Goal: Task Accomplishment & Management: Manage account settings

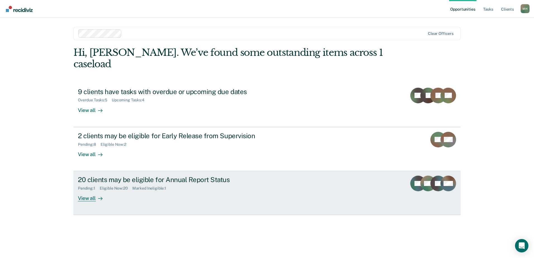
click at [150, 176] on div "20 clients may be eligible for Annual Report Status" at bounding box center [176, 180] width 196 height 8
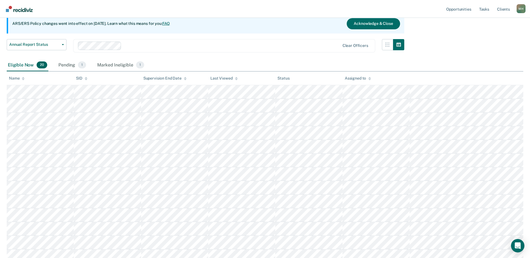
scroll to position [191, 0]
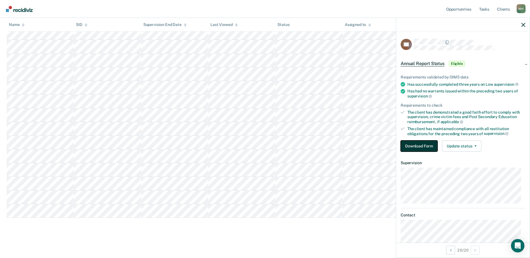
click at [430, 145] on button "Download Form" at bounding box center [418, 145] width 37 height 11
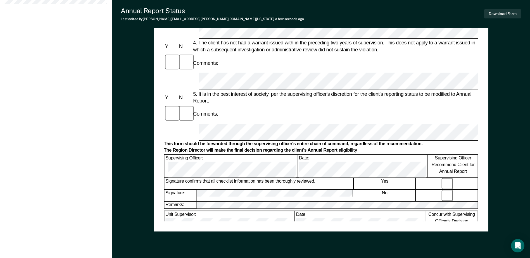
scroll to position [251, 0]
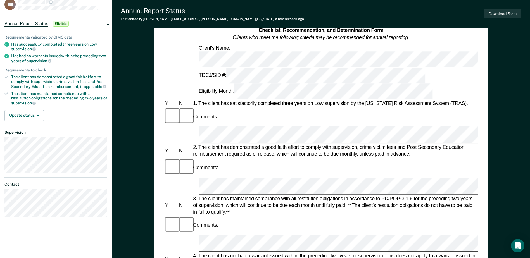
scroll to position [28, 0]
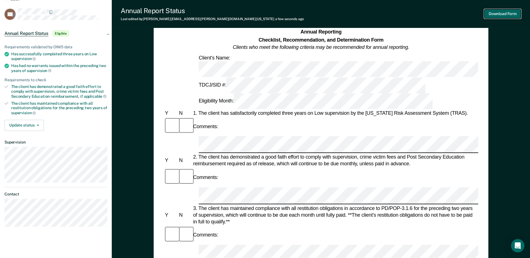
click at [498, 16] on button "Download Form" at bounding box center [502, 13] width 37 height 9
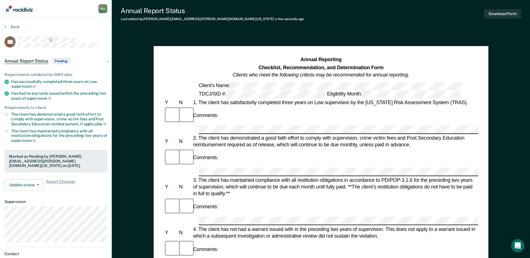
scroll to position [0, 0]
click at [18, 24] on section "Back DC Annual Report Status Pending Requirements validated by OIMS data Has su…" at bounding box center [56, 158] width 112 height 280
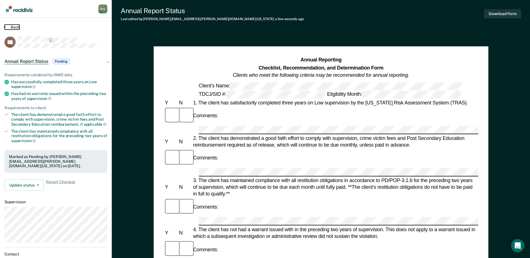
click at [14, 27] on button "Back" at bounding box center [11, 27] width 15 height 5
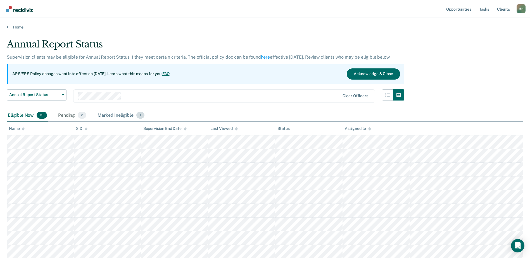
click at [120, 116] on div "Marked Ineligible 1" at bounding box center [120, 115] width 49 height 12
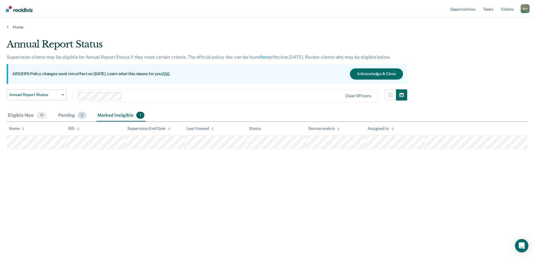
click at [65, 117] on div "Pending 2" at bounding box center [72, 115] width 30 height 12
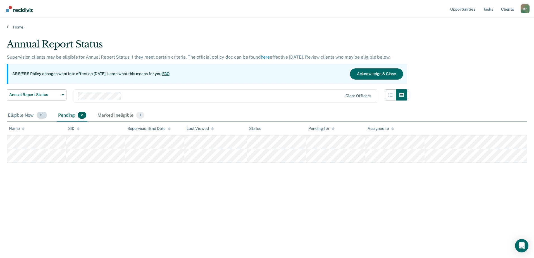
click at [32, 118] on div "Eligible Now 19" at bounding box center [27, 115] width 41 height 12
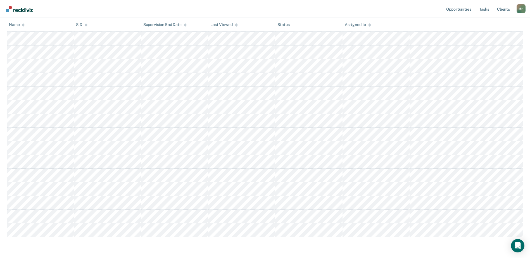
scroll to position [178, 0]
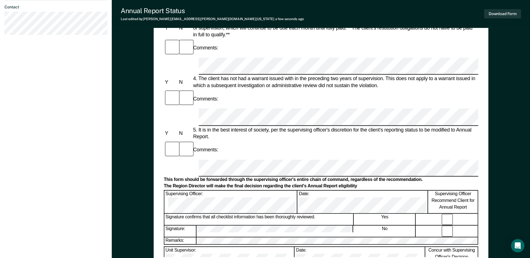
scroll to position [223, 0]
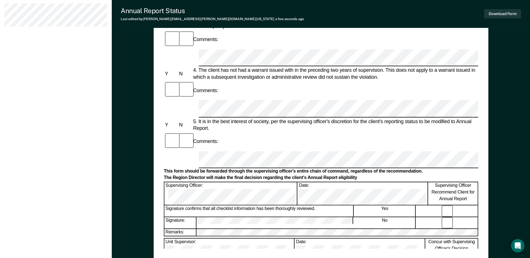
click at [271, 240] on div "Annual Reporting Checklist, Recommendation, and Determination Form Clients who …" at bounding box center [321, 41] width 314 height 416
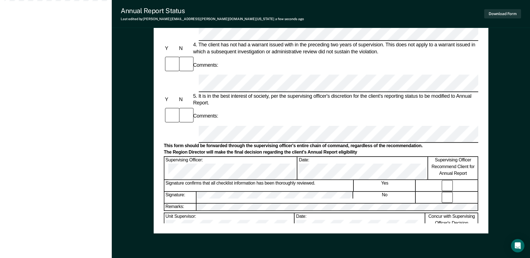
scroll to position [212, 0]
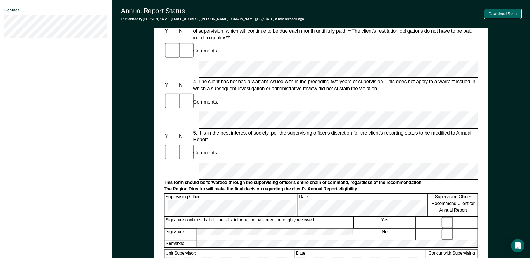
click at [512, 13] on button "Download Form" at bounding box center [502, 13] width 37 height 9
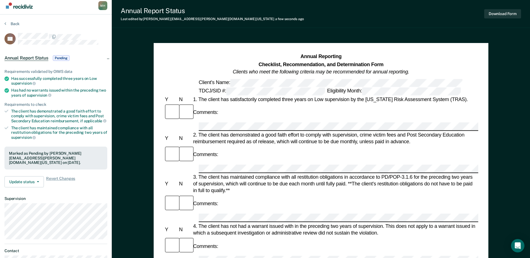
scroll to position [0, 0]
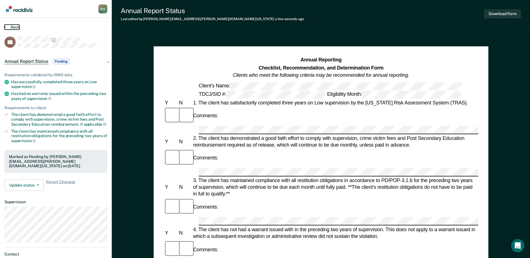
click at [12, 25] on button "Back" at bounding box center [11, 27] width 15 height 5
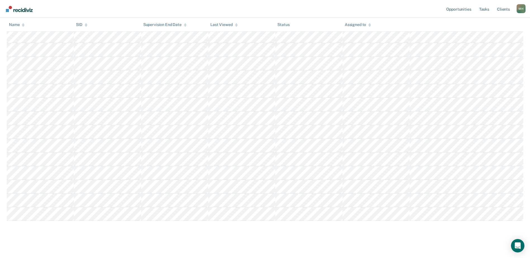
scroll to position [164, 0]
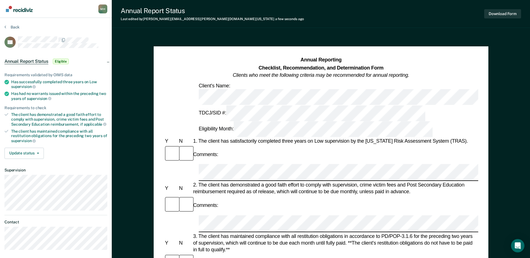
click at [17, 27] on button "Back" at bounding box center [11, 27] width 15 height 5
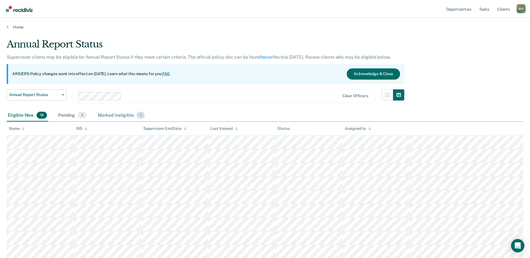
click at [115, 115] on div "Marked Ineligible 1" at bounding box center [121, 115] width 49 height 12
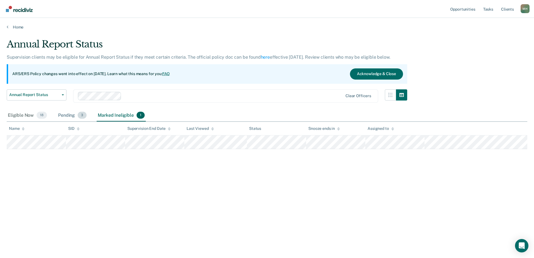
click at [83, 118] on span "3" at bounding box center [82, 115] width 9 height 7
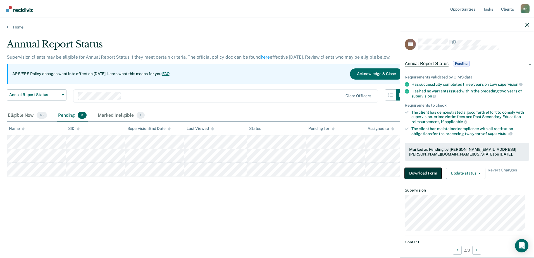
click at [421, 177] on button "Download Form" at bounding box center [423, 173] width 37 height 11
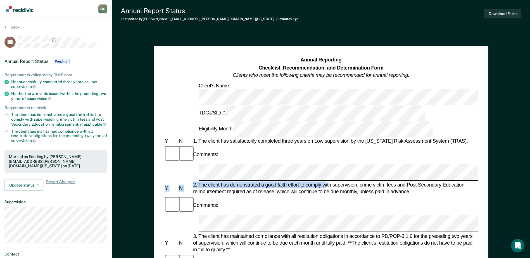
drag, startPoint x: 324, startPoint y: 126, endPoint x: 167, endPoint y: 126, distance: 156.9
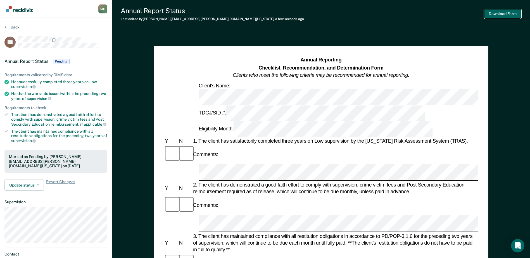
click at [492, 12] on button "Download Form" at bounding box center [502, 13] width 37 height 9
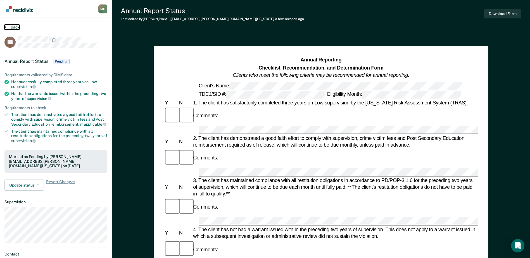
click at [16, 25] on button "Back" at bounding box center [11, 27] width 15 height 5
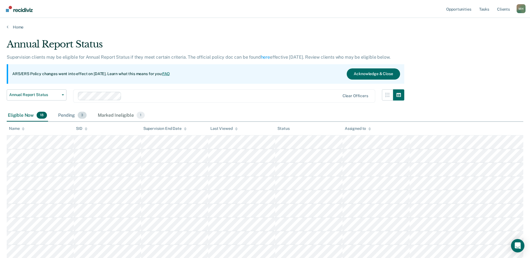
click at [77, 114] on div "Pending 3" at bounding box center [72, 115] width 31 height 12
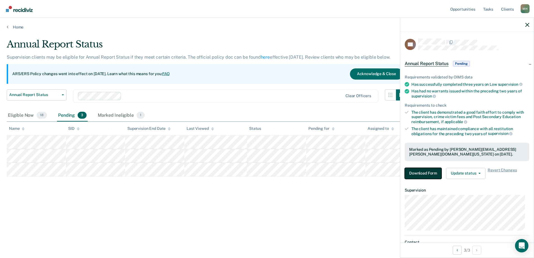
click at [424, 171] on button "Download Form" at bounding box center [423, 173] width 37 height 11
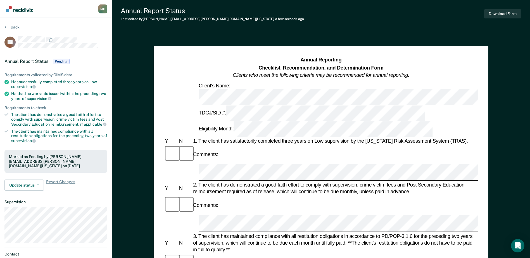
click at [502, 16] on button "Download Form" at bounding box center [502, 13] width 37 height 9
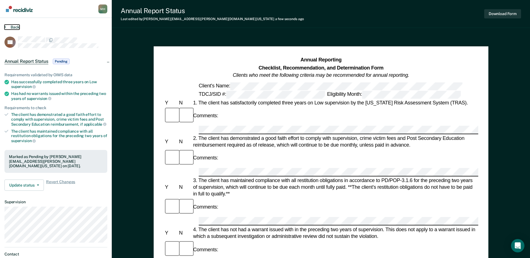
click at [16, 26] on button "Back" at bounding box center [11, 27] width 15 height 5
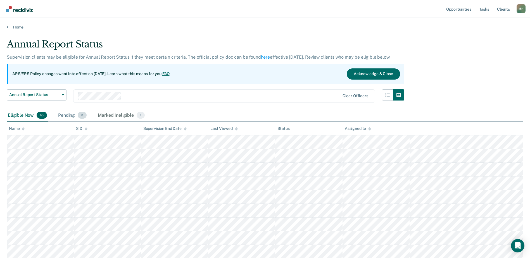
click at [77, 117] on div "Pending 3" at bounding box center [72, 115] width 31 height 12
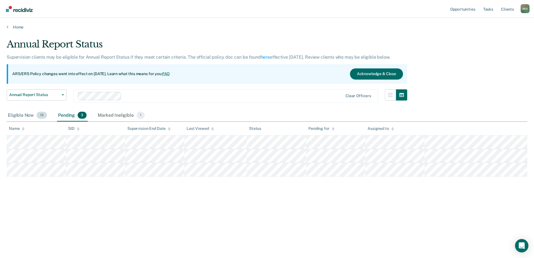
click at [31, 118] on div "Eligible Now 18" at bounding box center [27, 115] width 41 height 12
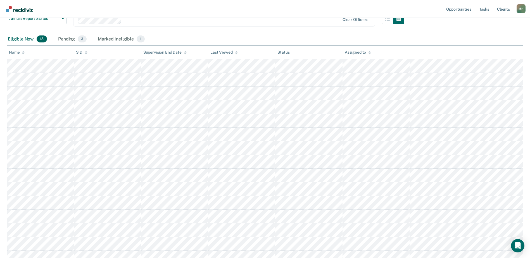
scroll to position [164, 0]
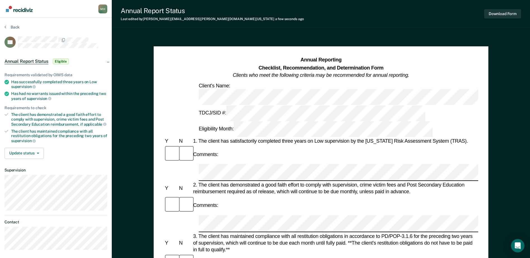
click at [247, 254] on div "Comments:" at bounding box center [321, 263] width 314 height 19
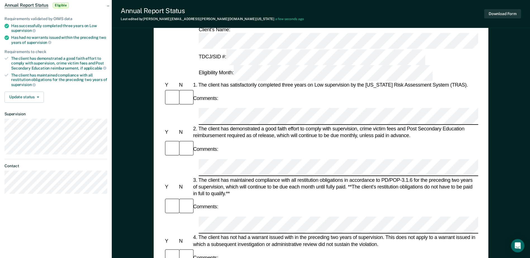
scroll to position [56, 0]
click at [487, 11] on button "Download Form" at bounding box center [502, 13] width 37 height 9
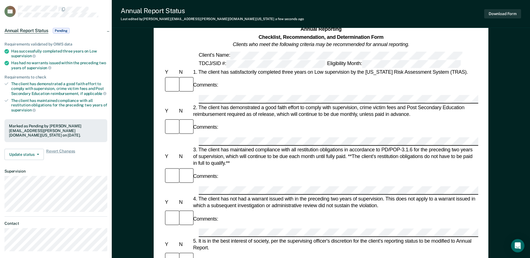
scroll to position [0, 0]
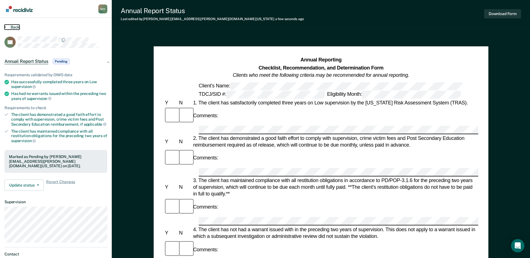
click at [18, 27] on button "Back" at bounding box center [11, 27] width 15 height 5
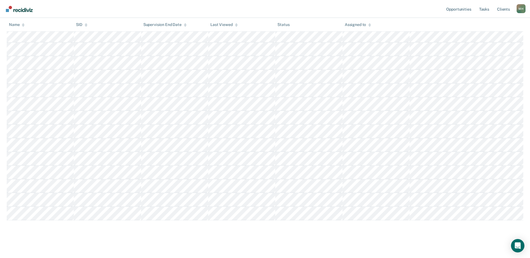
scroll to position [150, 0]
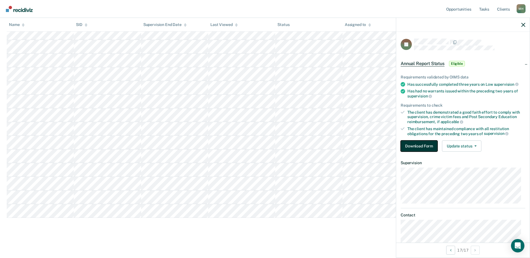
click at [430, 144] on button "Download Form" at bounding box center [418, 145] width 37 height 11
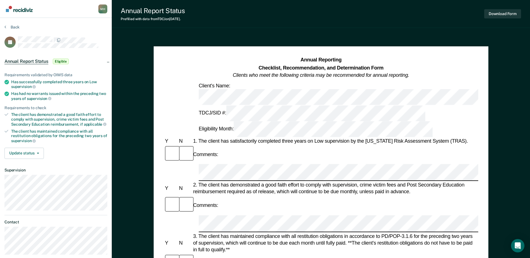
drag, startPoint x: 13, startPoint y: 24, endPoint x: 15, endPoint y: 30, distance: 6.0
click at [13, 24] on section "Back JP Annual Report Status Eligible Requirements validated by OIMS data Has s…" at bounding box center [56, 142] width 112 height 248
click at [15, 30] on div "Back" at bounding box center [55, 31] width 103 height 12
click at [13, 28] on button "Back" at bounding box center [11, 27] width 15 height 5
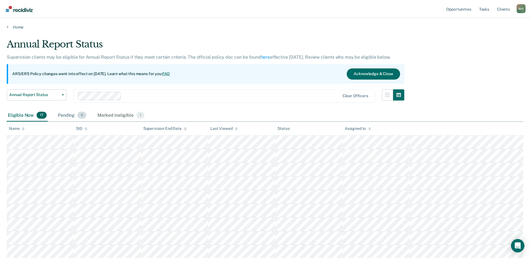
click at [78, 118] on div "Pending 4" at bounding box center [72, 115] width 31 height 12
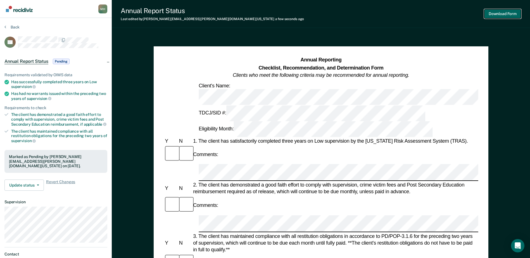
click at [493, 9] on button "Download Form" at bounding box center [502, 13] width 37 height 9
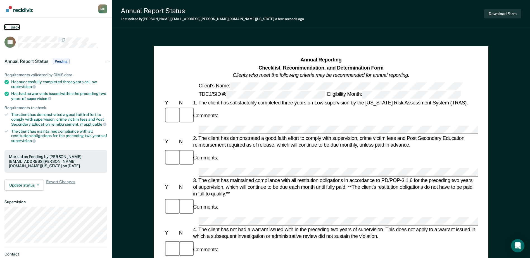
click at [13, 26] on button "Back" at bounding box center [11, 27] width 15 height 5
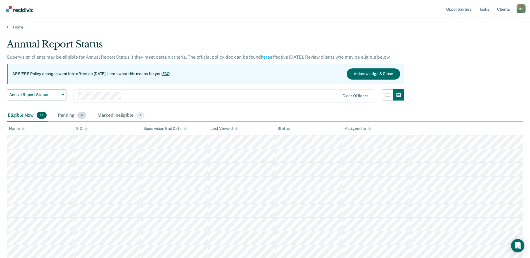
click at [76, 120] on div "Pending 4" at bounding box center [72, 115] width 31 height 12
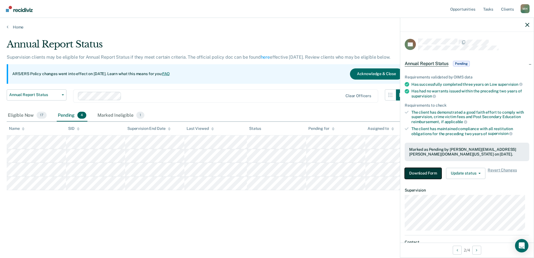
click at [428, 172] on button "Download Form" at bounding box center [423, 173] width 37 height 11
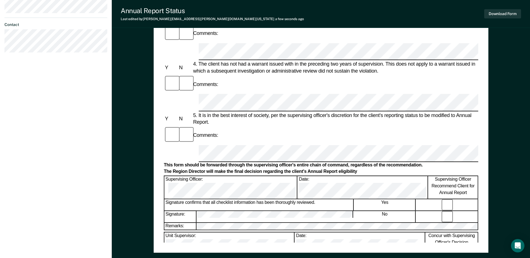
scroll to position [251, 0]
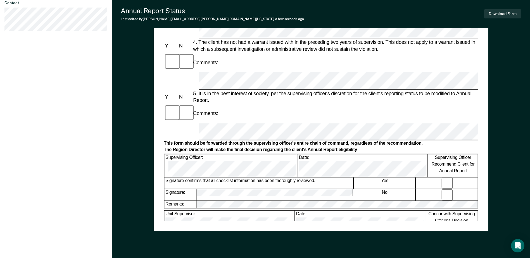
click at [229, 211] on div "Annual Reporting Checklist, Recommendation, and Determination Form Clients who …" at bounding box center [321, 13] width 314 height 416
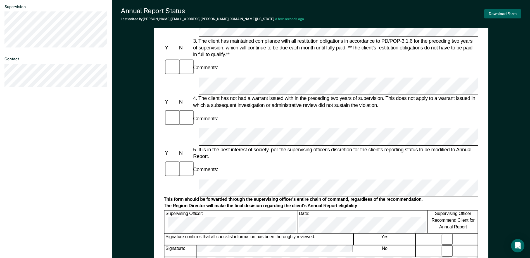
scroll to position [195, 0]
click at [501, 13] on button "Download Form" at bounding box center [502, 13] width 37 height 9
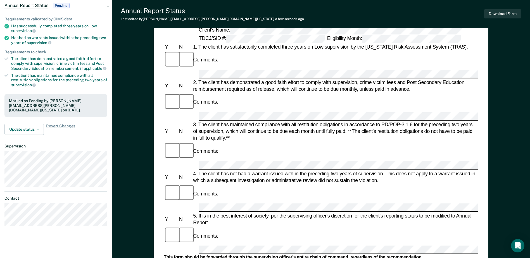
scroll to position [0, 0]
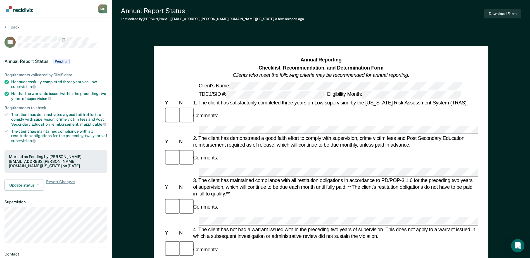
click at [12, 22] on section "Back DB Annual Report Status Pending Requirements validated by OIMS data Has su…" at bounding box center [56, 155] width 112 height 275
click at [13, 24] on section "Back DB Annual Report Status Pending Requirements validated by OIMS data Has su…" at bounding box center [56, 155] width 112 height 275
click at [15, 30] on div "Back" at bounding box center [55, 31] width 103 height 12
click at [15, 27] on button "Back" at bounding box center [11, 27] width 15 height 5
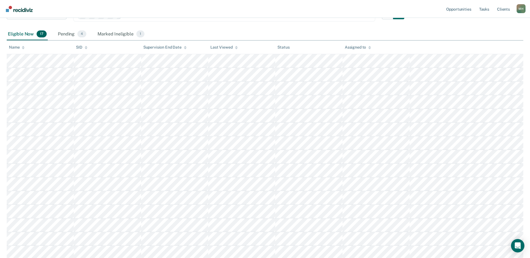
scroll to position [140, 0]
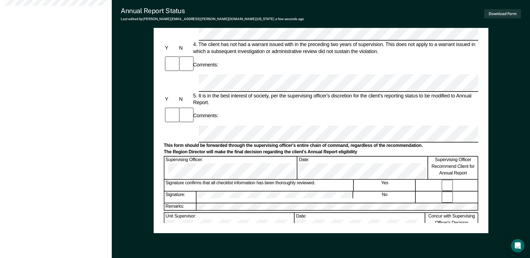
scroll to position [251, 0]
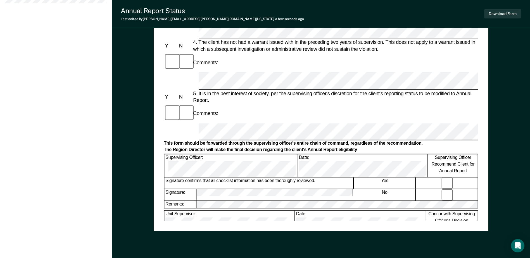
click at [257, 217] on div "Annual Reporting Checklist, Recommendation, and Determination Form Clients who …" at bounding box center [321, 13] width 314 height 416
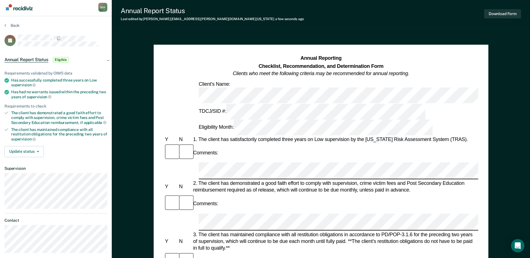
scroll to position [0, 0]
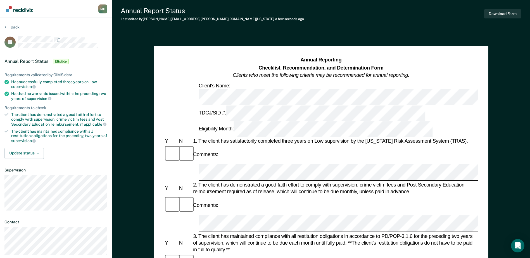
click at [334, 196] on div "Comments:" at bounding box center [321, 205] width 314 height 19
click at [489, 15] on button "Download Form" at bounding box center [502, 13] width 37 height 9
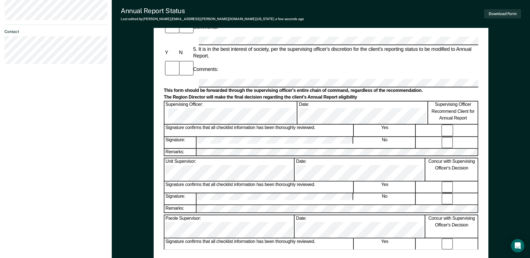
scroll to position [156, 0]
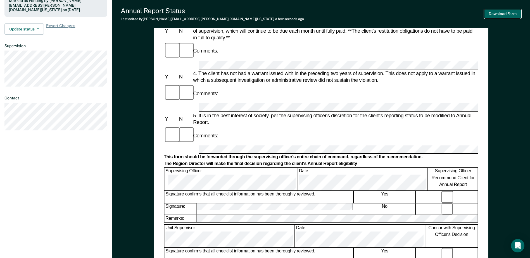
click at [492, 15] on button "Download Form" at bounding box center [502, 13] width 37 height 9
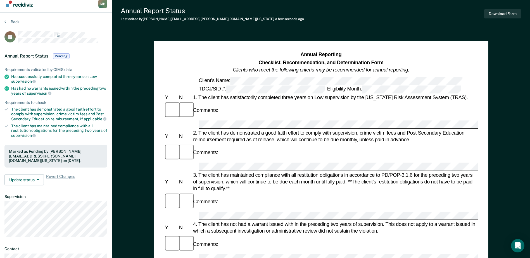
scroll to position [0, 0]
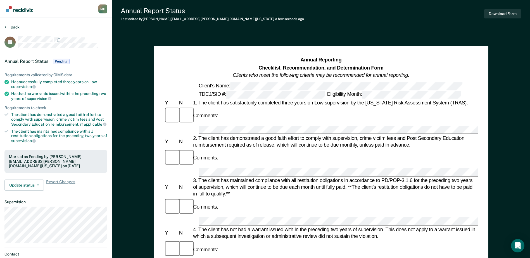
drag, startPoint x: 20, startPoint y: 27, endPoint x: 13, endPoint y: 27, distance: 7.6
click at [20, 27] on div "Back" at bounding box center [55, 31] width 103 height 12
click at [13, 27] on button "Back" at bounding box center [11, 27] width 15 height 5
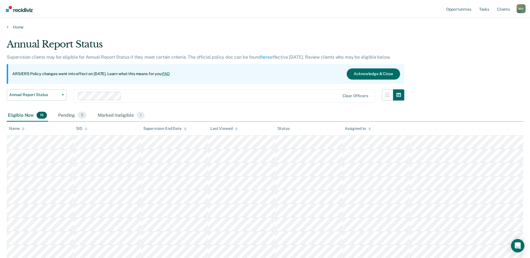
scroll to position [137, 0]
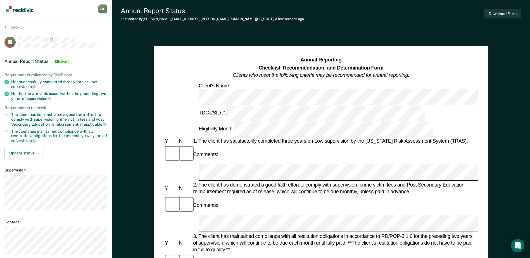
click at [234, 196] on div "Comments:" at bounding box center [321, 205] width 314 height 19
drag, startPoint x: 247, startPoint y: 190, endPoint x: 244, endPoint y: 191, distance: 3.1
click at [247, 254] on div "Comments:" at bounding box center [321, 263] width 314 height 19
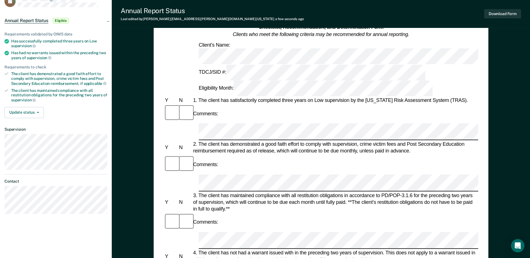
scroll to position [28, 0]
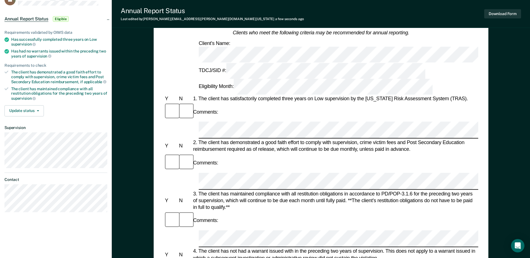
scroll to position [0, 0]
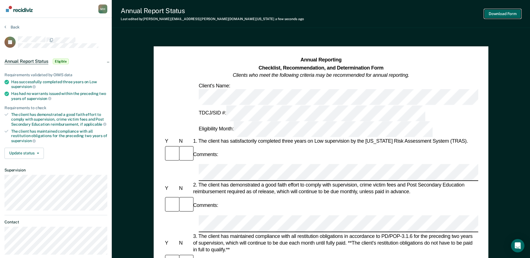
click at [505, 14] on button "Download Form" at bounding box center [502, 13] width 37 height 9
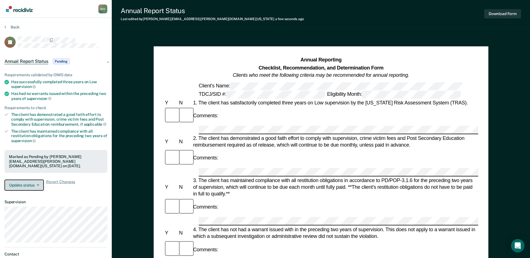
click at [23, 187] on button "Update status" at bounding box center [23, 185] width 39 height 11
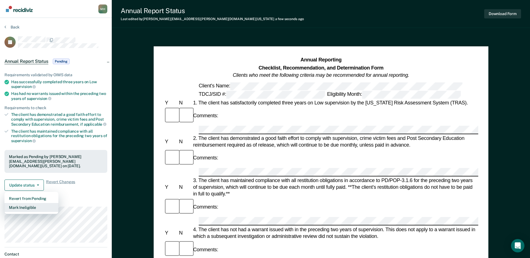
click at [30, 207] on button "Mark Ineligible" at bounding box center [31, 207] width 54 height 9
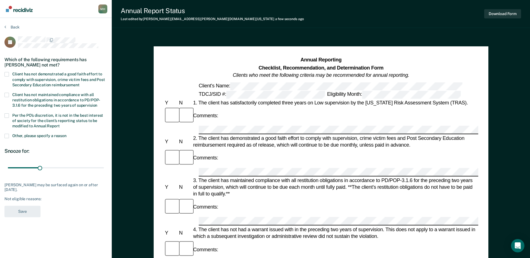
click at [15, 74] on span "Client has not demonstrated a good faith effort to comply with supervision, cri…" at bounding box center [58, 79] width 93 height 15
click at [79, 83] on input "Client has not demonstrated a good faith effort to comply with supervision, cri…" at bounding box center [79, 83] width 0 height 0
drag, startPoint x: 43, startPoint y: 167, endPoint x: 112, endPoint y: 174, distance: 69.3
type input "90"
click at [104, 173] on input "range" at bounding box center [56, 168] width 96 height 10
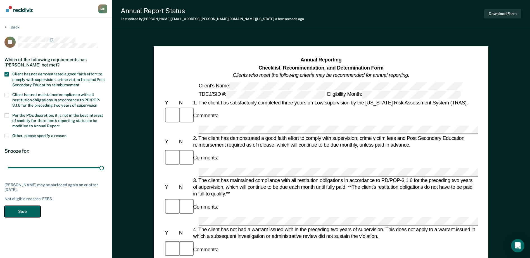
click at [21, 212] on button "Save" at bounding box center [22, 211] width 36 height 11
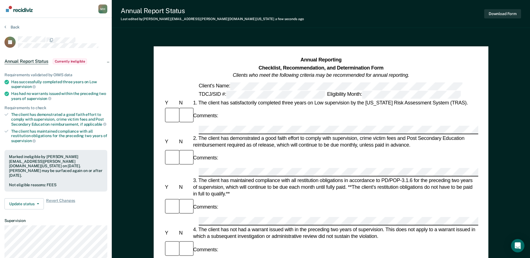
click at [13, 24] on section "Back JC Annual Report Status Currently ineligible Requirements validated by OIM…" at bounding box center [56, 167] width 112 height 299
click at [19, 31] on div "Back" at bounding box center [55, 31] width 103 height 12
click at [17, 27] on button "Back" at bounding box center [11, 27] width 15 height 5
